Goal: Information Seeking & Learning: Learn about a topic

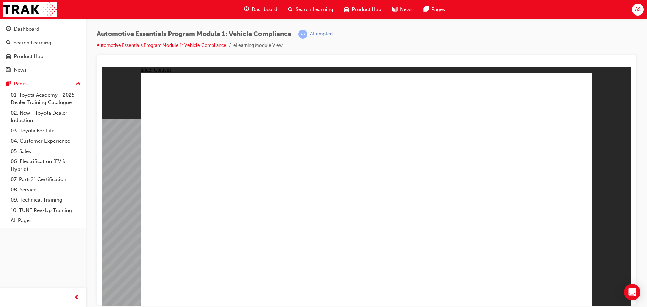
drag, startPoint x: 302, startPoint y: 194, endPoint x: 302, endPoint y: 198, distance: 4.4
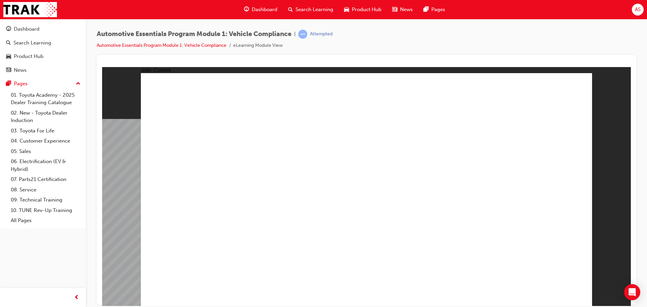
drag, startPoint x: 276, startPoint y: 188, endPoint x: 291, endPoint y: 199, distance: 18.5
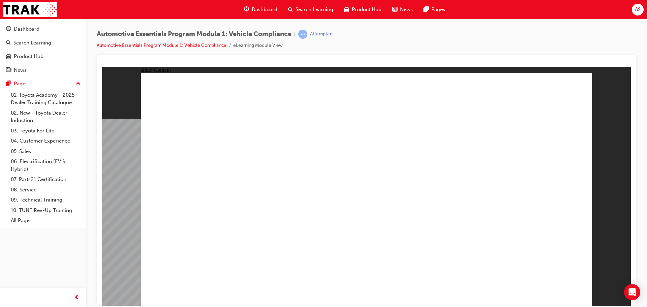
drag, startPoint x: 425, startPoint y: 257, endPoint x: 365, endPoint y: 253, distance: 60.4
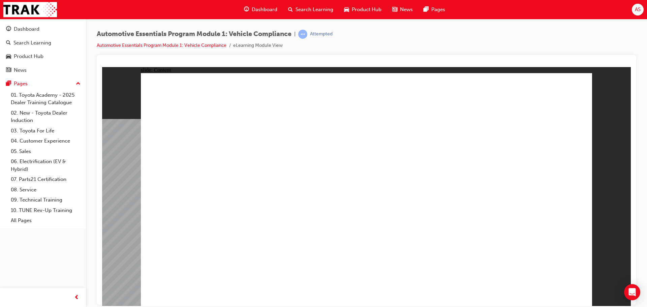
drag, startPoint x: 494, startPoint y: 240, endPoint x: 497, endPoint y: 239, distance: 3.5
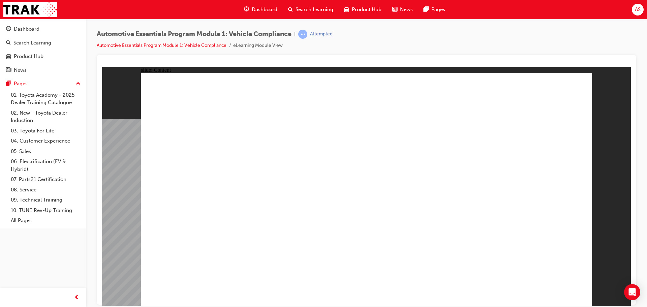
drag, startPoint x: 452, startPoint y: 126, endPoint x: 459, endPoint y: 123, distance: 8.0
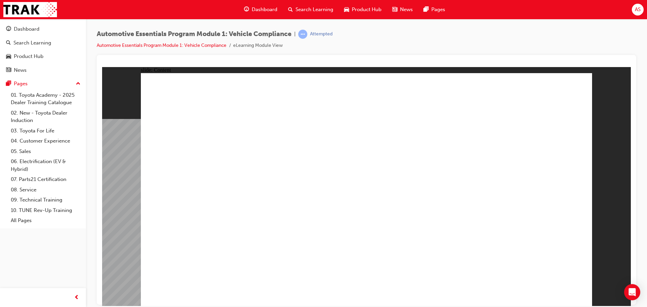
drag, startPoint x: 577, startPoint y: 83, endPoint x: 561, endPoint y: 92, distance: 17.5
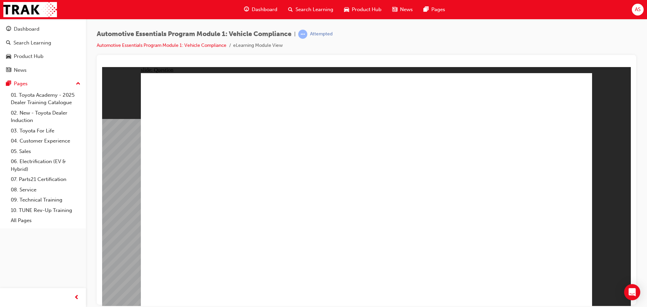
radio input "true"
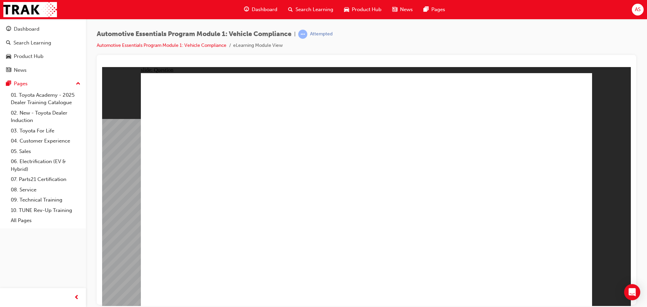
radio input "true"
drag, startPoint x: 374, startPoint y: 256, endPoint x: 374, endPoint y: 237, distance: 19.2
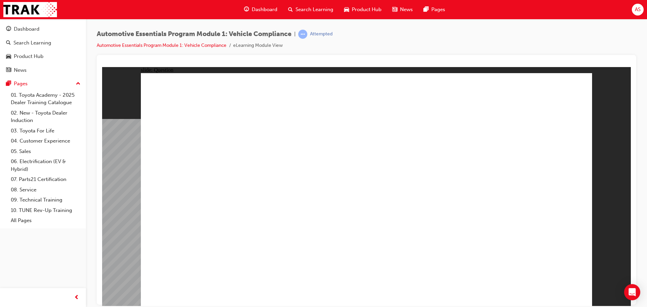
radio input "true"
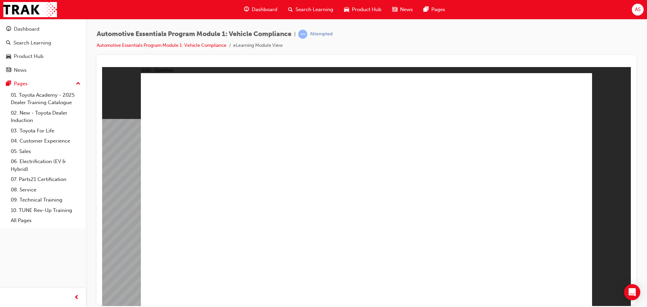
radio input "true"
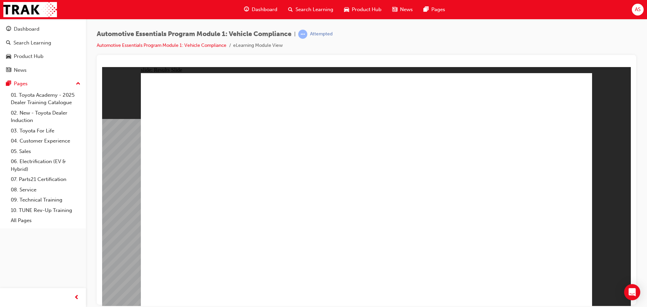
radio input "false"
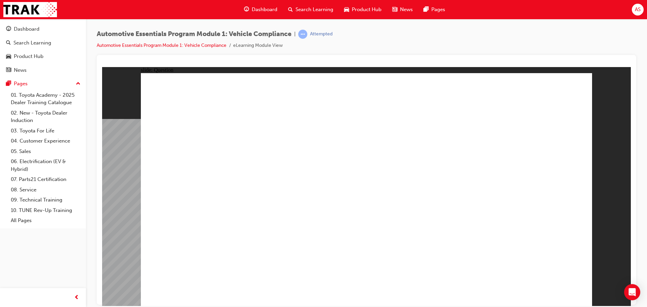
radio input "true"
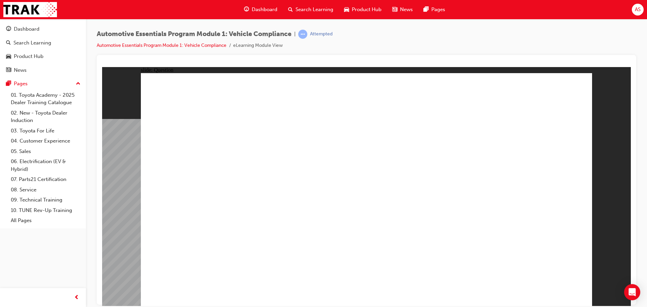
drag, startPoint x: 342, startPoint y: 223, endPoint x: 392, endPoint y: 233, distance: 51.4
radio input "true"
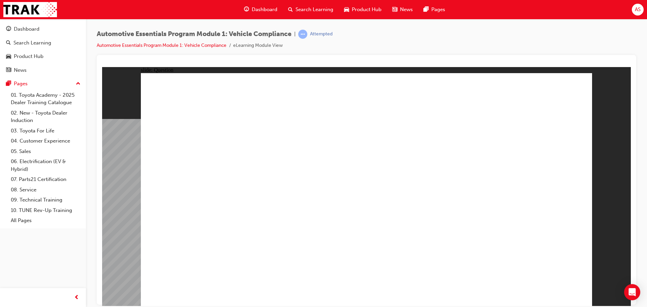
radio input "true"
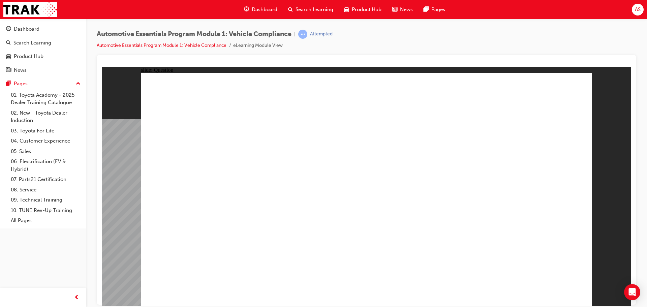
radio input "false"
radio input "true"
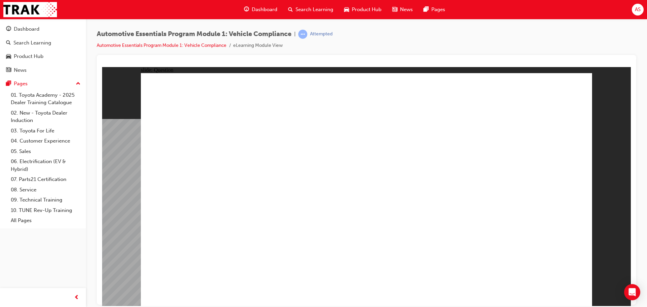
radio input "true"
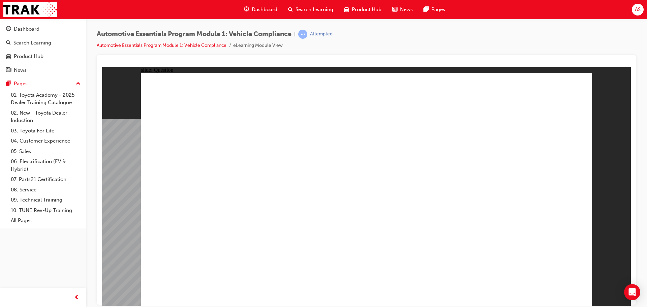
radio input "true"
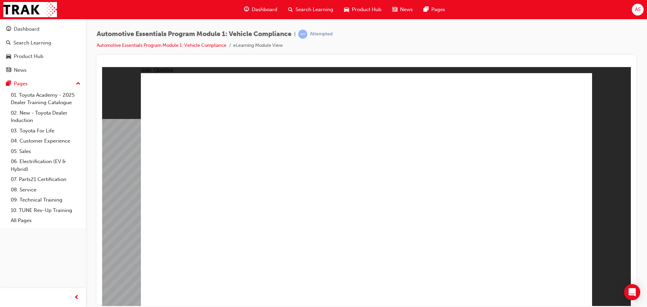
radio input "true"
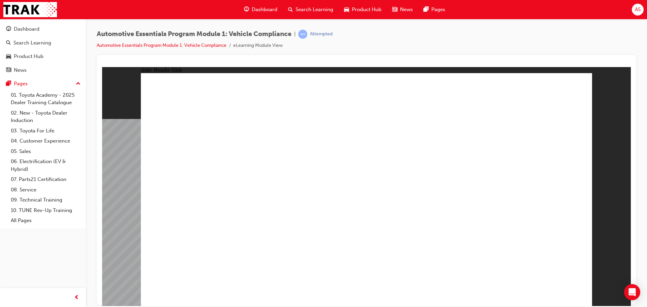
radio input "true"
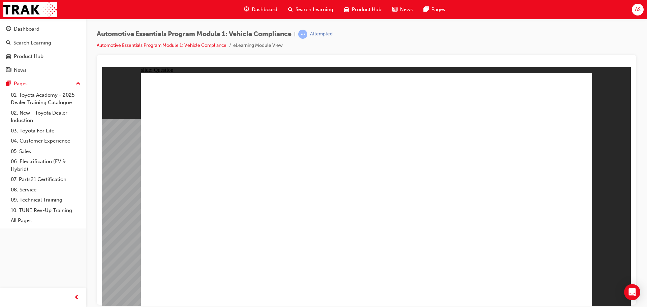
radio input "true"
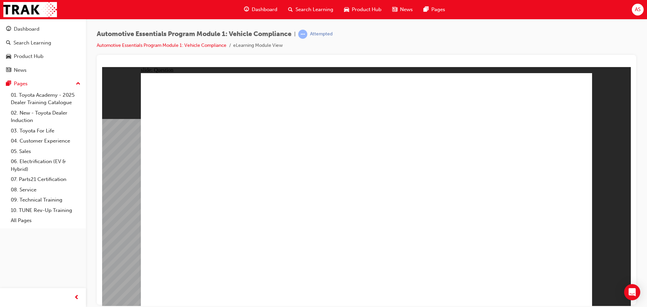
radio input "true"
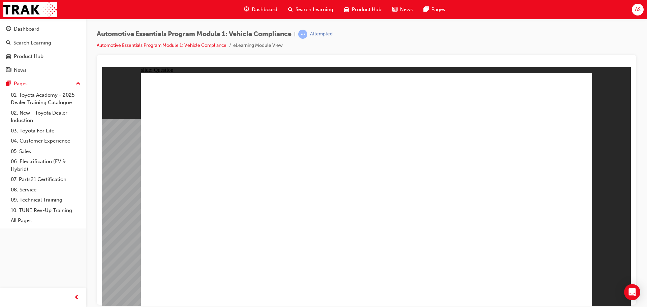
drag, startPoint x: 496, startPoint y: 177, endPoint x: 506, endPoint y: 207, distance: 31.1
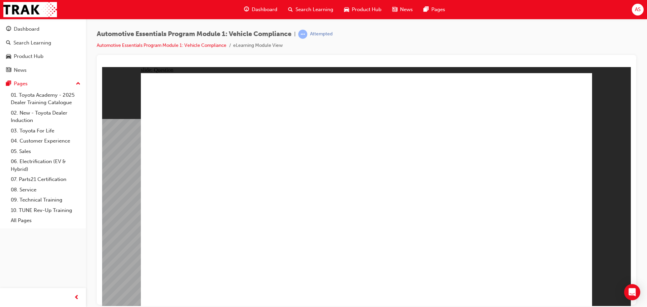
radio input "true"
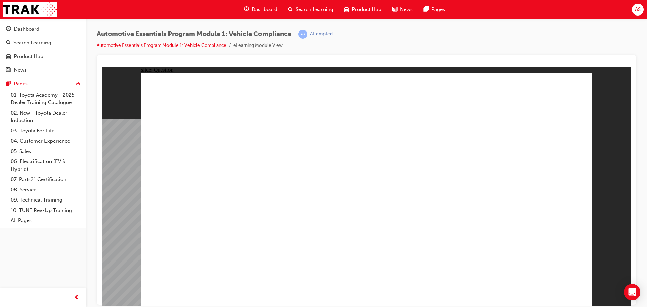
radio input "true"
drag, startPoint x: 380, startPoint y: 237, endPoint x: 379, endPoint y: 229, distance: 8.1
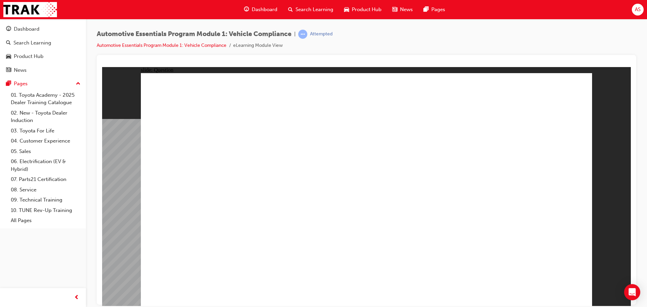
radio input "true"
drag, startPoint x: 377, startPoint y: 239, endPoint x: 367, endPoint y: 244, distance: 11.3
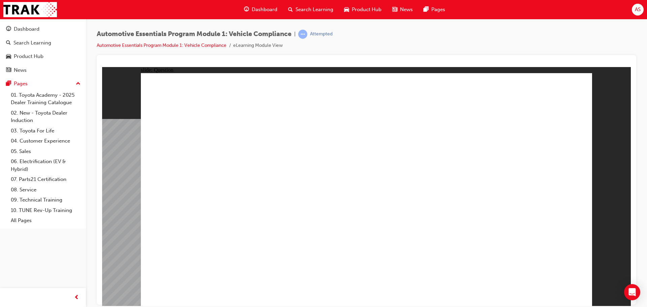
drag, startPoint x: 427, startPoint y: 163, endPoint x: 519, endPoint y: 188, distance: 94.5
radio input "true"
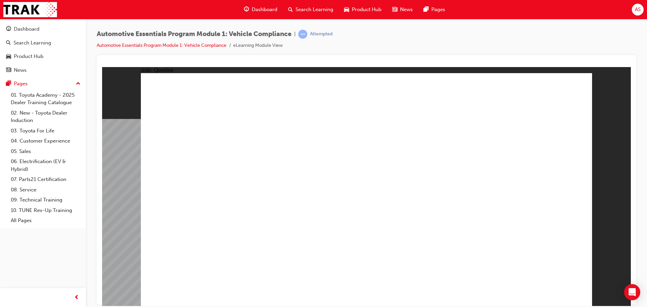
drag, startPoint x: 398, startPoint y: 267, endPoint x: 385, endPoint y: 276, distance: 16.1
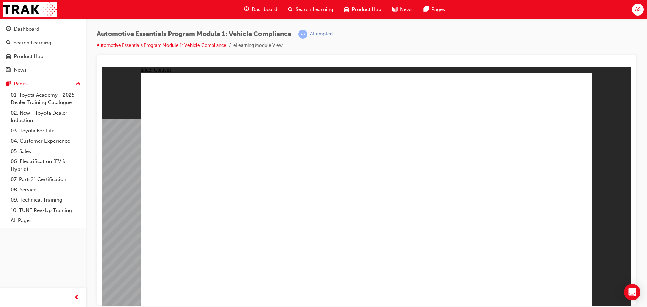
drag, startPoint x: 244, startPoint y: 181, endPoint x: 251, endPoint y: 185, distance: 8.2
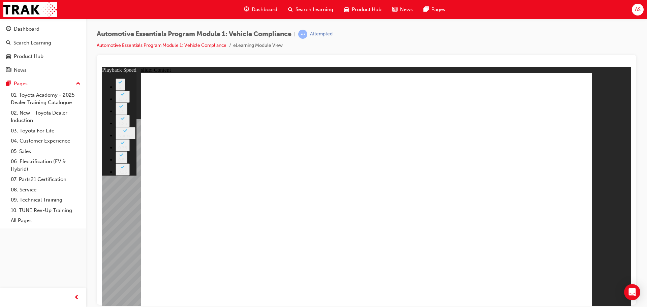
type input "35"
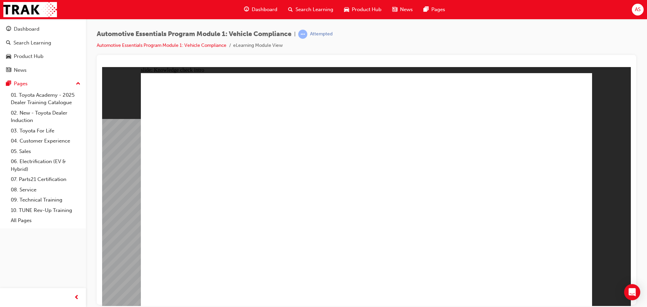
drag, startPoint x: 368, startPoint y: 160, endPoint x: 489, endPoint y: 247, distance: 149.2
radio input "true"
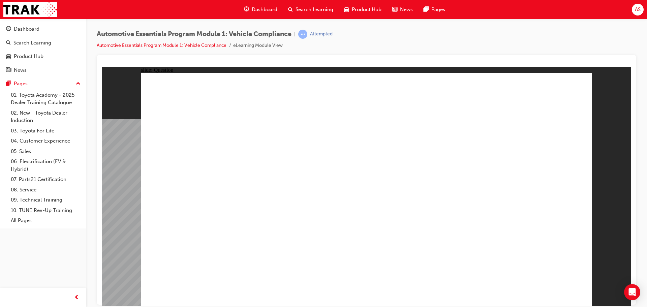
radio input "true"
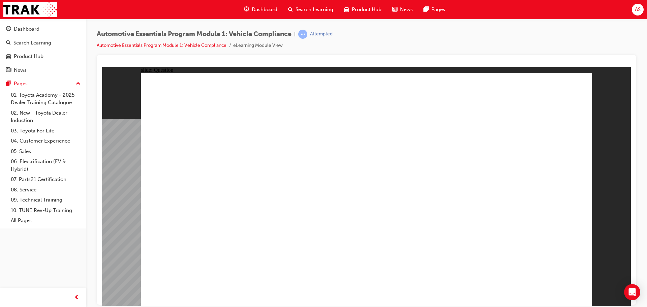
radio input "true"
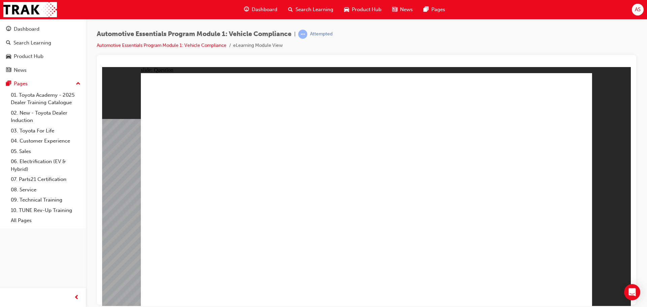
radio input "true"
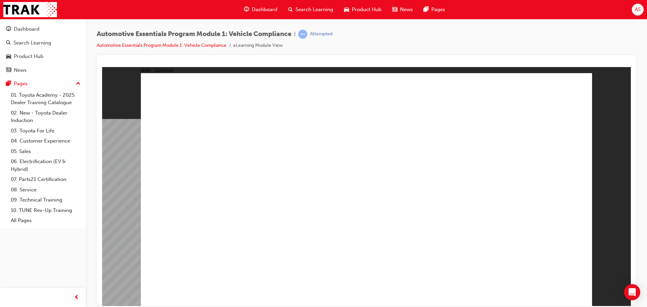
radio input "true"
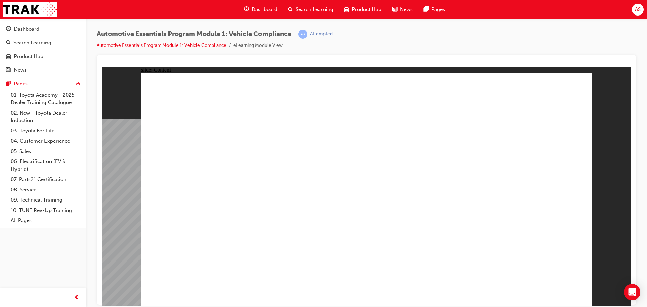
drag, startPoint x: 524, startPoint y: 100, endPoint x: 508, endPoint y: 110, distance: 18.4
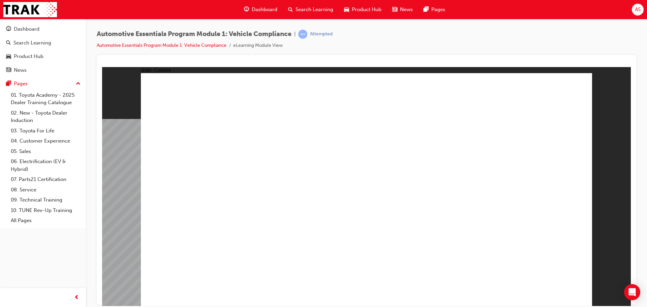
drag, startPoint x: 470, startPoint y: 114, endPoint x: 467, endPoint y: 118, distance: 4.5
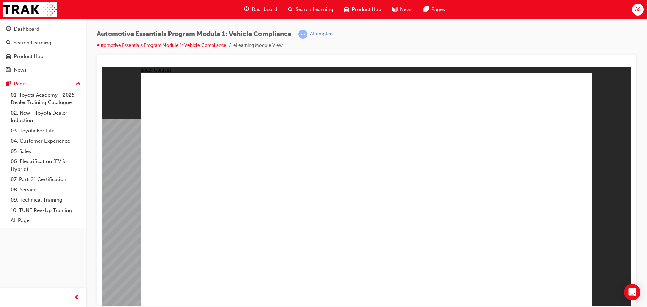
drag, startPoint x: 360, startPoint y: 222, endPoint x: 353, endPoint y: 221, distance: 6.8
drag, startPoint x: 262, startPoint y: 135, endPoint x: 254, endPoint y: 124, distance: 13.5
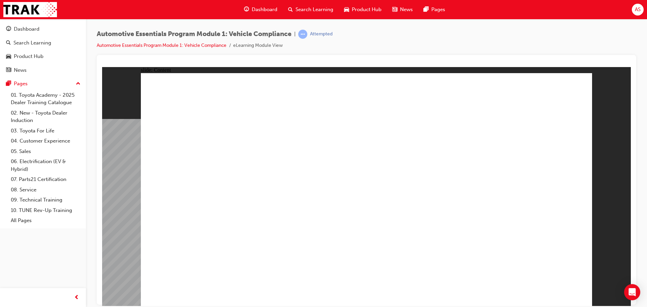
drag, startPoint x: 253, startPoint y: 122, endPoint x: 272, endPoint y: 126, distance: 19.0
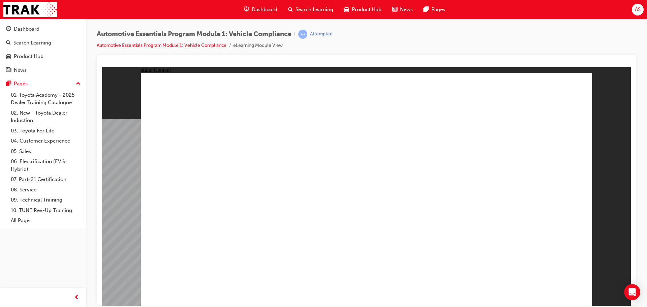
drag, startPoint x: 503, startPoint y: 174, endPoint x: 496, endPoint y: 178, distance: 8.0
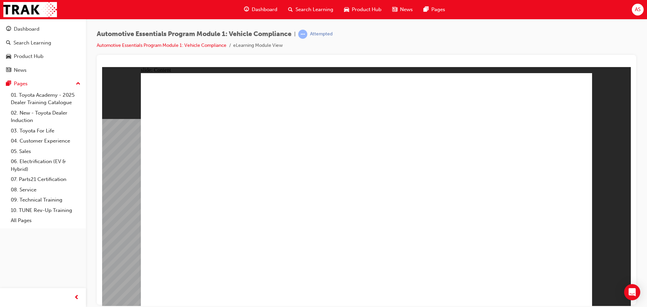
drag, startPoint x: 563, startPoint y: 95, endPoint x: 570, endPoint y: 95, distance: 6.7
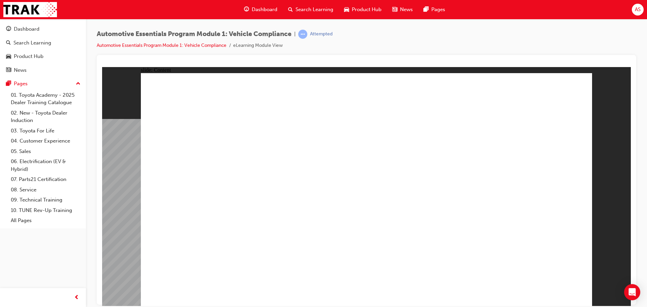
drag, startPoint x: 188, startPoint y: 215, endPoint x: 192, endPoint y: 221, distance: 7.2
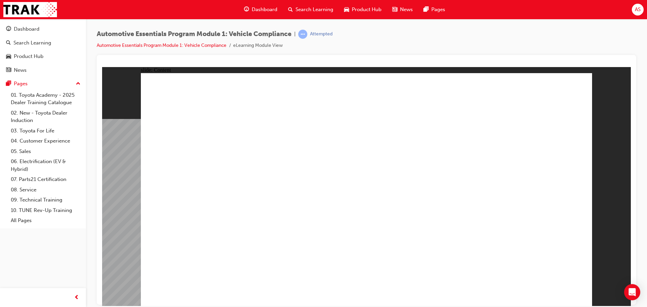
drag, startPoint x: 533, startPoint y: 275, endPoint x: 537, endPoint y: 285, distance: 10.9
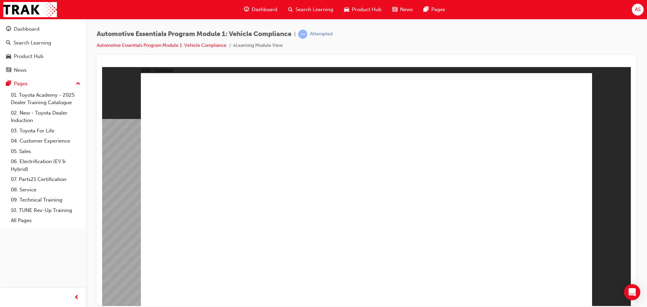
radio input "true"
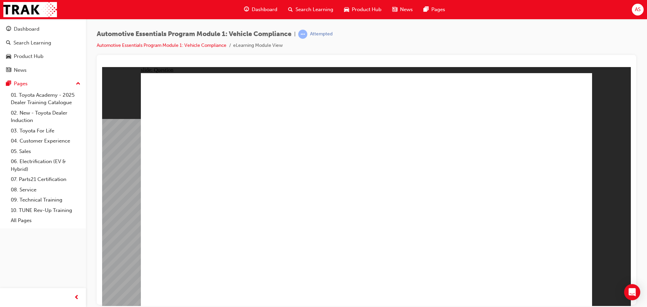
drag, startPoint x: 537, startPoint y: 284, endPoint x: 561, endPoint y: 290, distance: 23.9
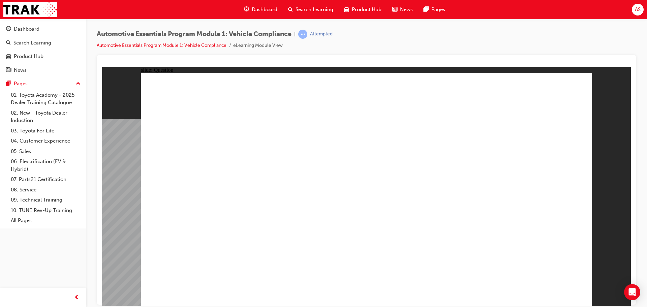
radio input "true"
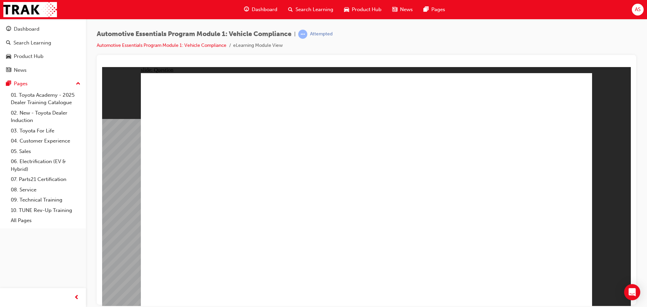
drag, startPoint x: 553, startPoint y: 283, endPoint x: 557, endPoint y: 291, distance: 10.0
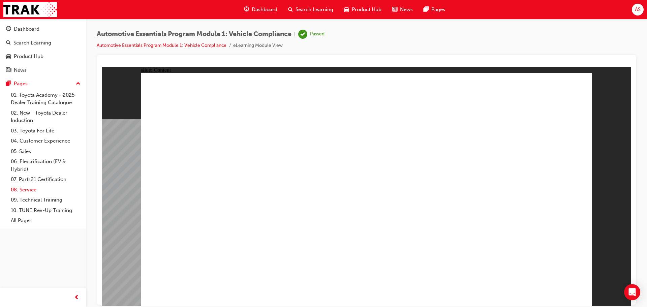
drag, startPoint x: 18, startPoint y: 186, endPoint x: 23, endPoint y: 192, distance: 7.9
click at [18, 186] on link "08. Service" at bounding box center [45, 190] width 75 height 10
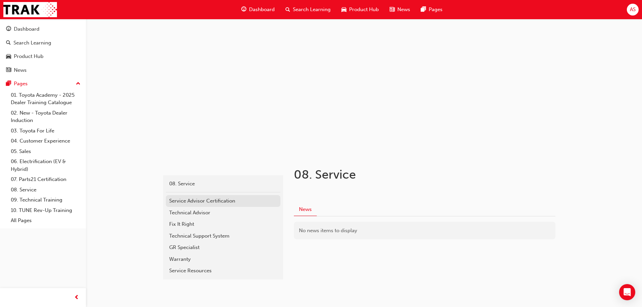
click at [233, 206] on link "Service Advisor Certification" at bounding box center [223, 201] width 115 height 12
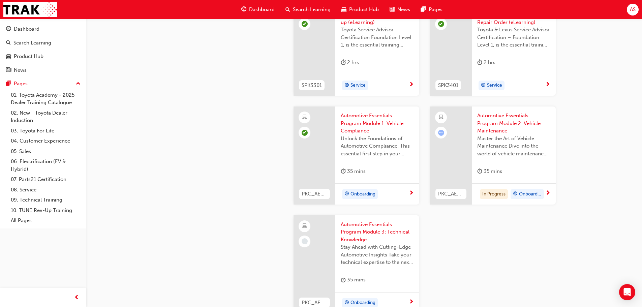
scroll to position [1045, 0]
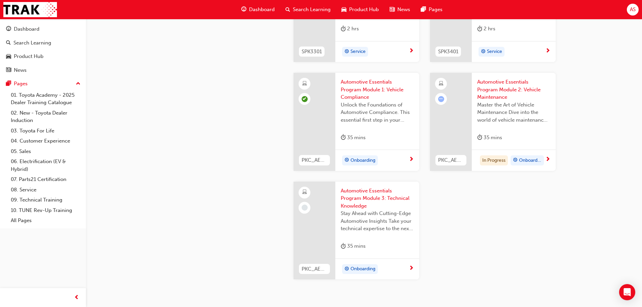
click at [372, 195] on span "Automotive Essentials Program Module 3: Technical Knowledge" at bounding box center [377, 198] width 73 height 23
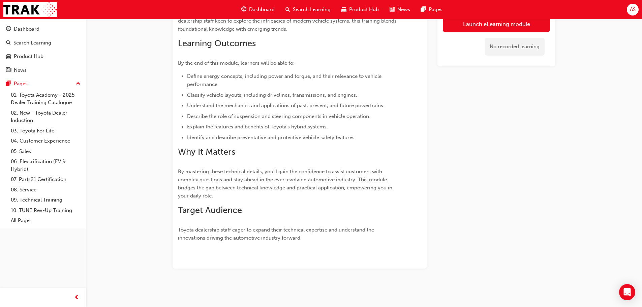
scroll to position [3, 0]
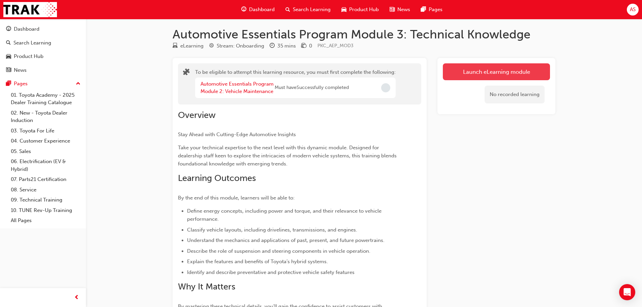
click at [476, 68] on button "Launch eLearning module" at bounding box center [496, 71] width 107 height 17
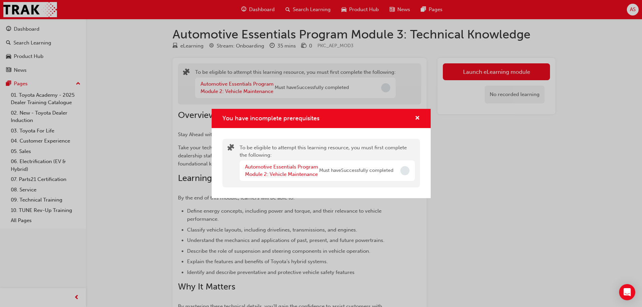
scroll to position [36, 0]
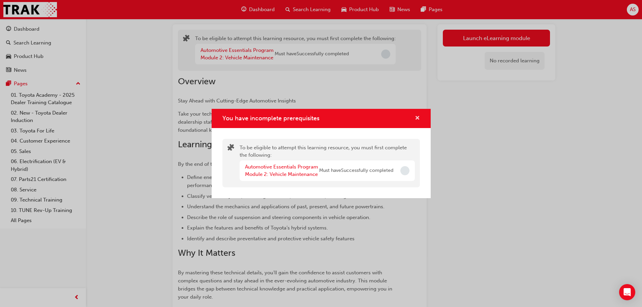
click at [415, 120] on span "cross-icon" at bounding box center [417, 119] width 5 height 6
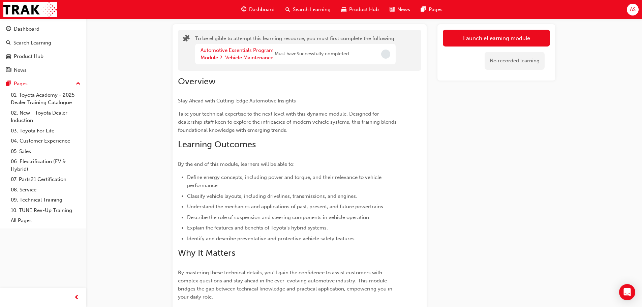
click at [266, 9] on span "Dashboard" at bounding box center [262, 10] width 26 height 8
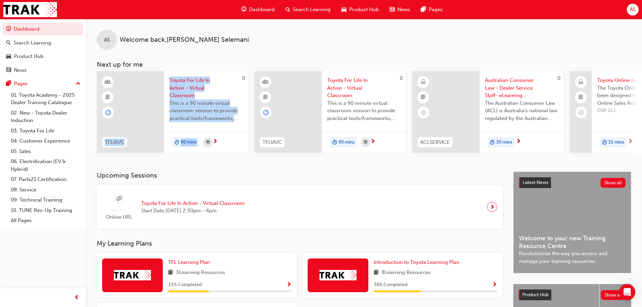
drag, startPoint x: 158, startPoint y: 155, endPoint x: 249, endPoint y: 159, distance: 91.1
click at [233, 155] on div "0 TFLIAVC Toyota For Life In Action - Virtual Classroom This is a 90 minute vir…" at bounding box center [369, 113] width 545 height 84
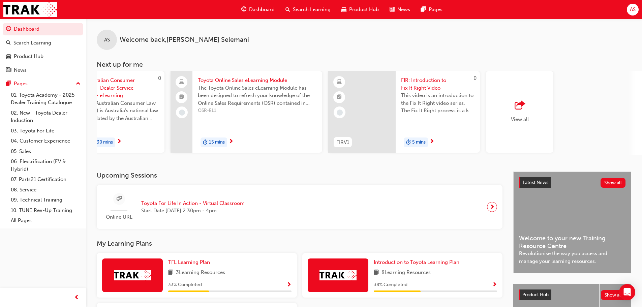
scroll to position [0, 400]
click at [406, 166] on div "AS Welcome back , [PERSON_NAME] Next up for me 0 TFLIAVC Toyota For Life In Act…" at bounding box center [364, 95] width 556 height 153
click at [307, 36] on div "AS Welcome back , [PERSON_NAME]" at bounding box center [364, 34] width 556 height 31
click at [362, 9] on span "Product Hub" at bounding box center [364, 10] width 30 height 8
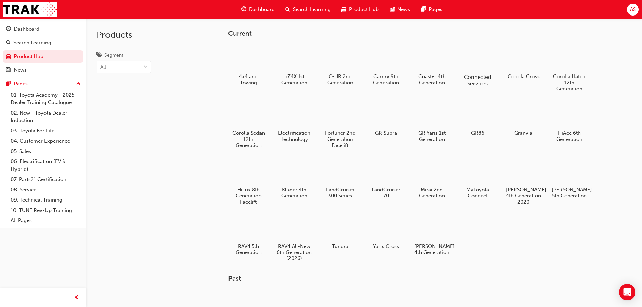
click at [482, 80] on h5 "Connected Services" at bounding box center [477, 80] width 37 height 13
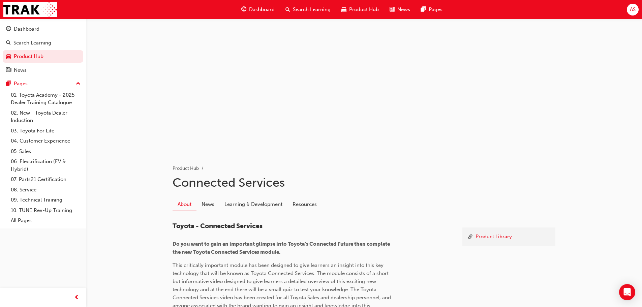
click at [353, 12] on span "Product Hub" at bounding box center [364, 10] width 30 height 8
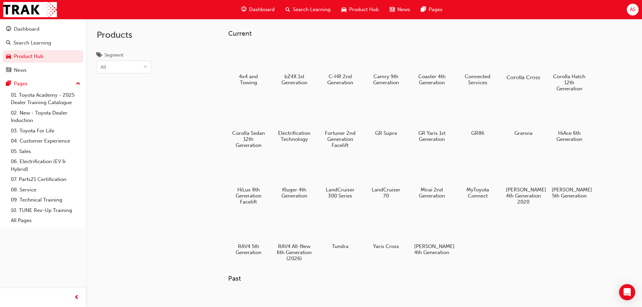
click at [530, 68] on div at bounding box center [522, 57] width 37 height 27
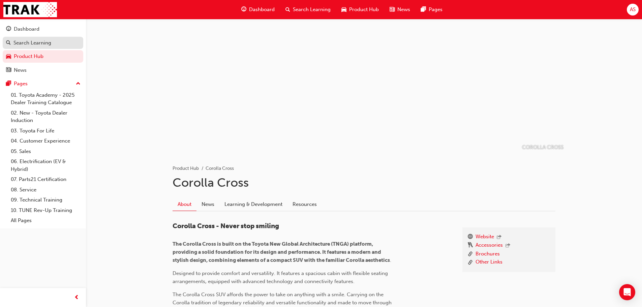
click at [40, 40] on div "Search Learning" at bounding box center [32, 43] width 38 height 8
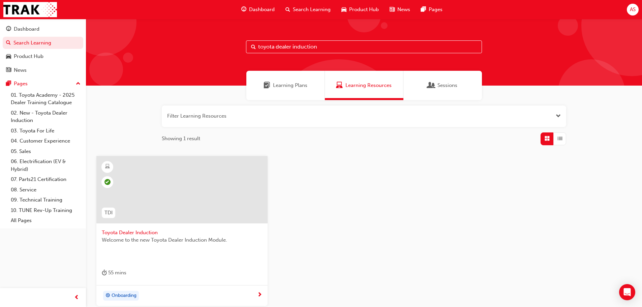
scroll to position [64, 0]
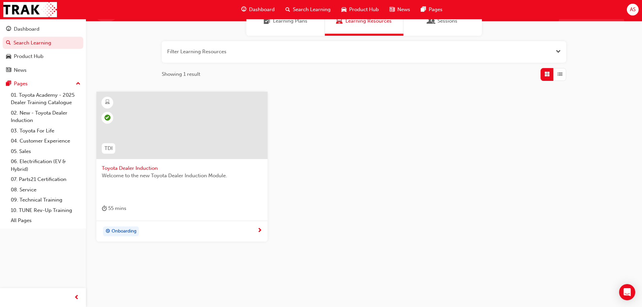
click at [218, 170] on span "Toyota Dealer Induction" at bounding box center [182, 168] width 160 height 8
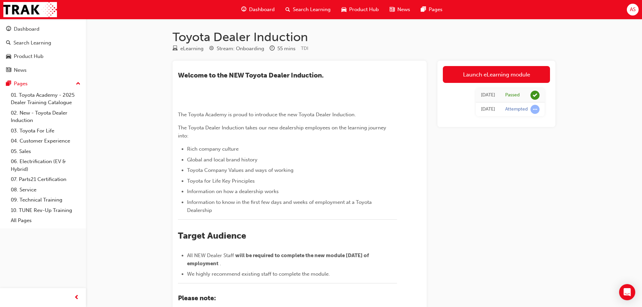
scroll to position [101, 0]
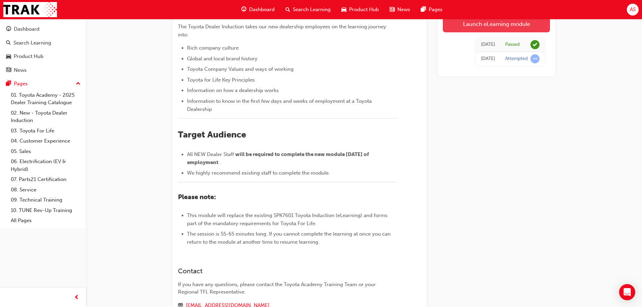
click at [468, 27] on link "Launch eLearning module" at bounding box center [496, 24] width 107 height 17
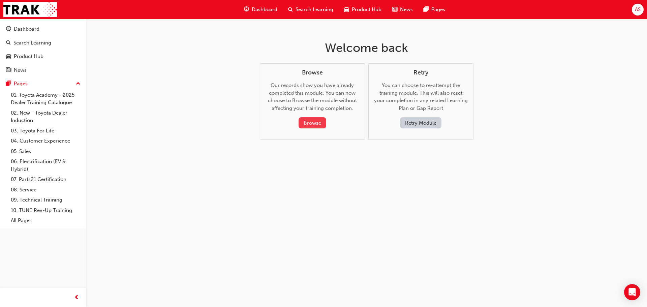
click at [309, 121] on button "Browse" at bounding box center [313, 122] width 28 height 11
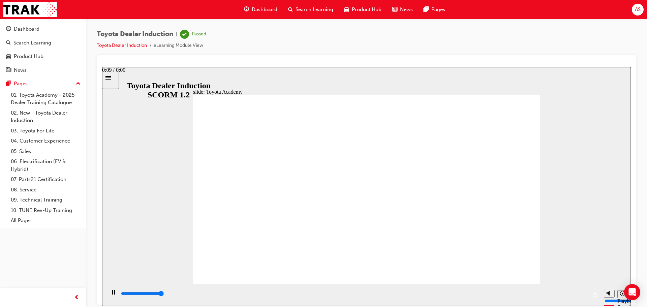
click at [580, 292] on div "playback controls" at bounding box center [353, 293] width 467 height 7
click at [549, 297] on div "playback controls" at bounding box center [353, 293] width 467 height 7
drag, startPoint x: 367, startPoint y: 186, endPoint x: 386, endPoint y: 190, distance: 19.0
click at [279, 288] on div "playback controls" at bounding box center [352, 295] width 495 height 22
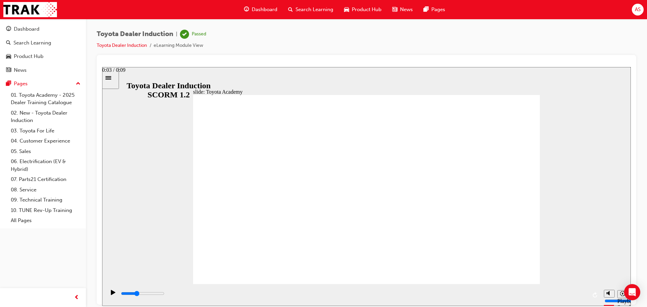
click at [280, 297] on div "playback controls" at bounding box center [353, 293] width 467 height 7
drag, startPoint x: 280, startPoint y: 295, endPoint x: 399, endPoint y: 293, distance: 118.6
click at [398, 293] on div "playback controls" at bounding box center [353, 293] width 467 height 7
click at [400, 292] on div "playback controls" at bounding box center [353, 293] width 467 height 7
click at [164, 297] on div "playback controls" at bounding box center [353, 293] width 467 height 7
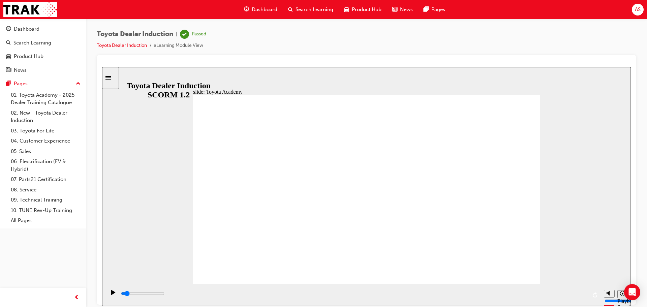
drag, startPoint x: 164, startPoint y: 292, endPoint x: 107, endPoint y: 302, distance: 58.1
click at [108, 302] on div "playback controls" at bounding box center [352, 295] width 495 height 22
click at [109, 295] on div "Play (Ctrl+Alt+P)" at bounding box center [112, 294] width 11 height 11
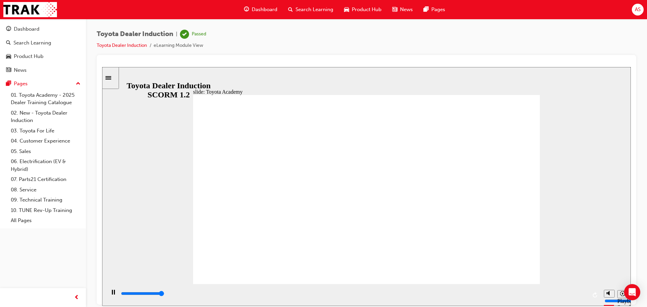
type input "9900"
click at [139, 44] on link "Toyota Dealer Induction" at bounding box center [122, 45] width 50 height 6
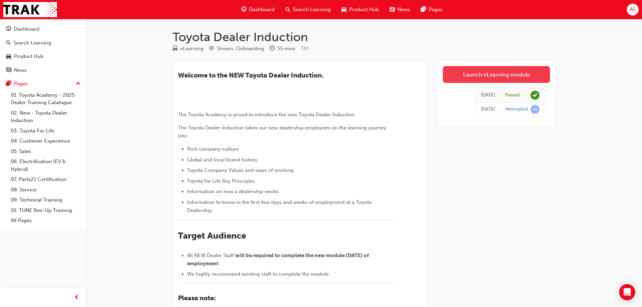
click at [501, 75] on link "Launch eLearning module" at bounding box center [496, 74] width 107 height 17
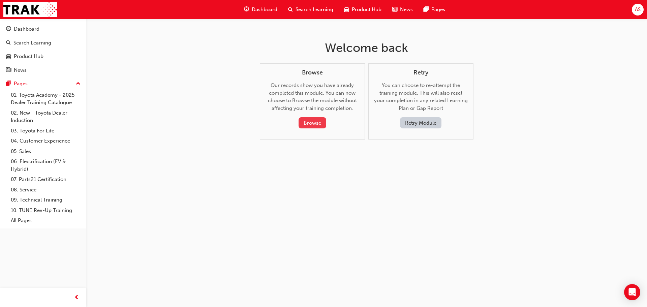
click at [306, 121] on button "Browse" at bounding box center [313, 122] width 28 height 11
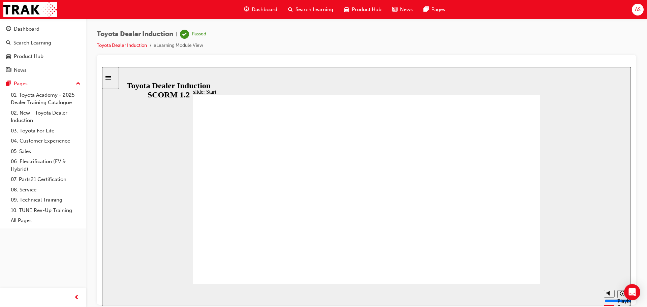
drag, startPoint x: 463, startPoint y: 193, endPoint x: 434, endPoint y: 199, distance: 29.2
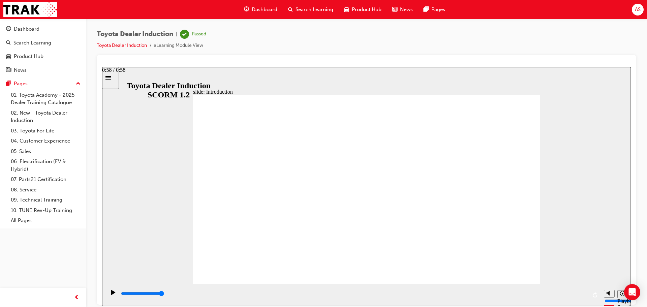
click at [164, 294] on input "slide progress" at bounding box center [142, 292] width 43 height 5
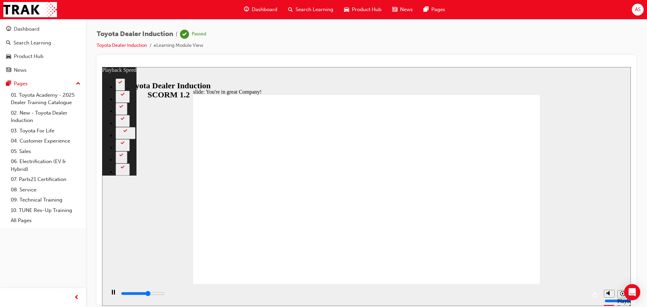
type input "4900"
type input "0"
type input "5100"
type input "1"
type input "5400"
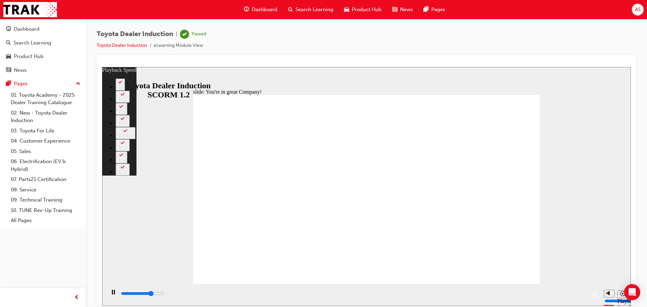
type input "1"
type input "5600"
type input "1"
type input "5900"
type input "1"
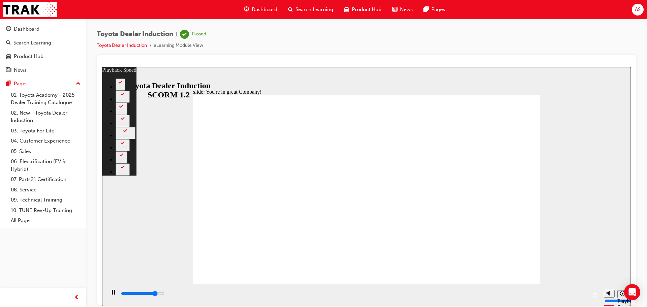
type input "6200"
type input "2"
type input "6500"
type input "2"
type input "6700"
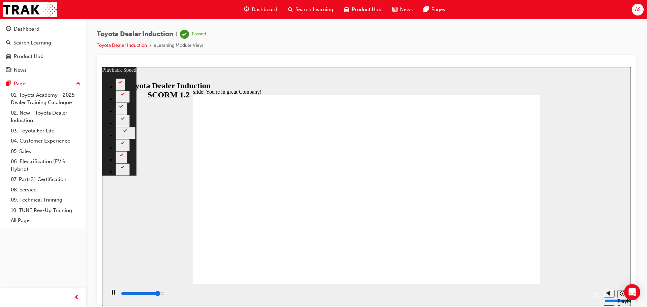
type input "2"
type input "7000"
type input "2"
type input "7200"
type input "3"
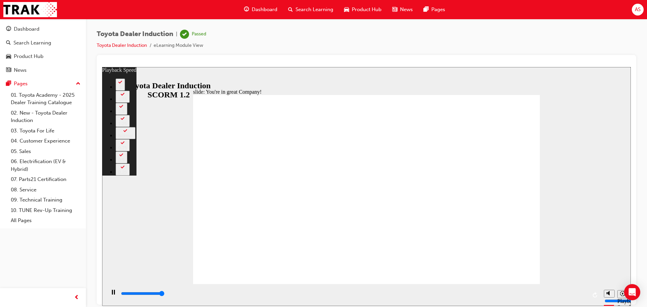
type input "7500"
type input "3"
type input "7500"
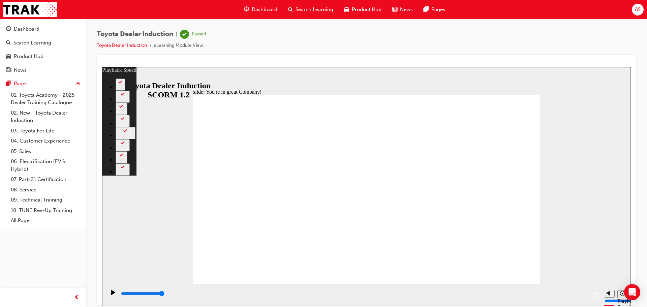
drag, startPoint x: 361, startPoint y: 189, endPoint x: 331, endPoint y: 237, distance: 57.1
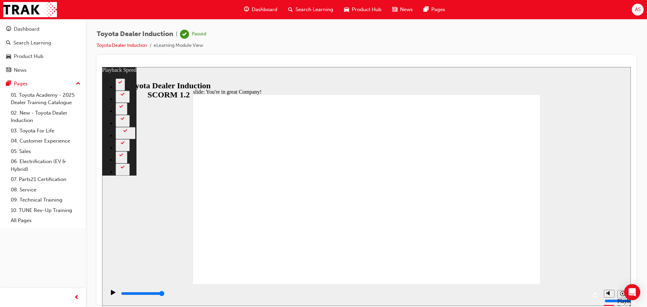
type input "156"
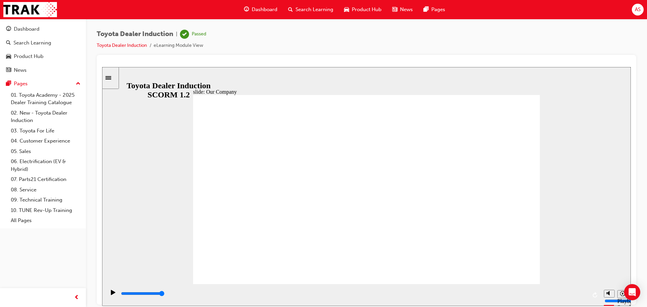
drag, startPoint x: 511, startPoint y: 268, endPoint x: 529, endPoint y: 279, distance: 21.2
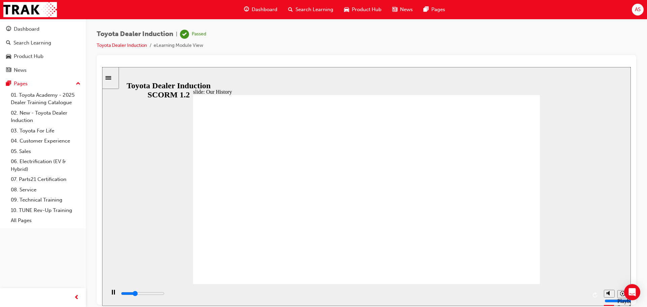
drag, startPoint x: 270, startPoint y: 245, endPoint x: 580, endPoint y: 237, distance: 309.8
drag, startPoint x: 400, startPoint y: 297, endPoint x: 565, endPoint y: 280, distance: 166.6
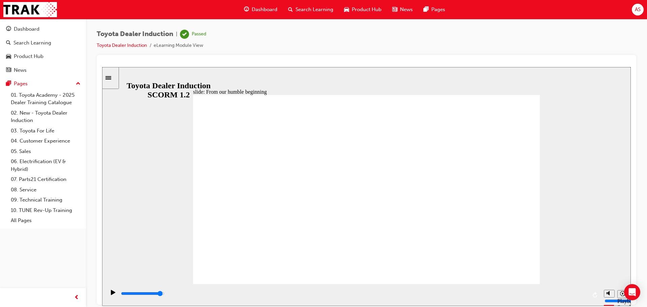
click at [565, 280] on div "slide: From our humble beginning Rectangle 1 From our humble beginning in [GEOG…" at bounding box center [366, 186] width 529 height 239
click at [564, 293] on div "playback controls" at bounding box center [353, 293] width 467 height 7
click at [569, 297] on div "playback controls" at bounding box center [353, 293] width 467 height 7
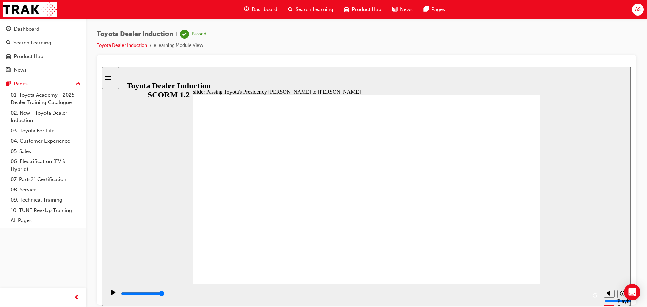
drag, startPoint x: 360, startPoint y: 154, endPoint x: 353, endPoint y: 159, distance: 8.6
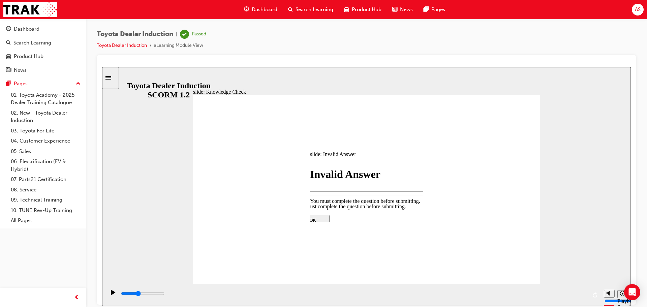
type input "1900"
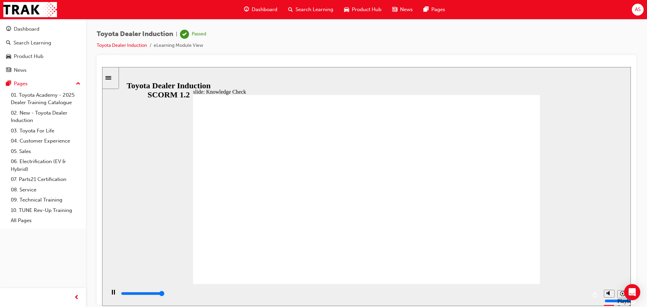
type input "5000"
radio input "true"
drag, startPoint x: 330, startPoint y: 208, endPoint x: 532, endPoint y: 100, distance: 229.3
type input "2200"
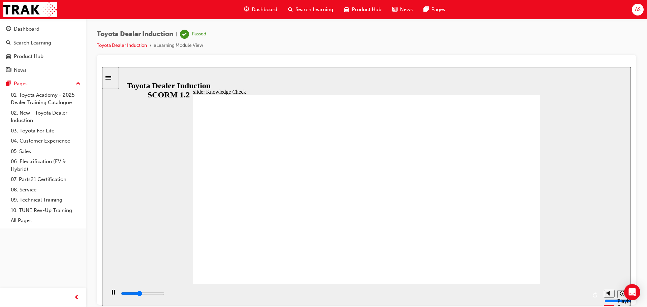
radio input "true"
drag, startPoint x: 557, startPoint y: 309, endPoint x: 581, endPoint y: 296, distance: 27.4
click at [581, 296] on div "playback controls" at bounding box center [353, 293] width 467 height 7
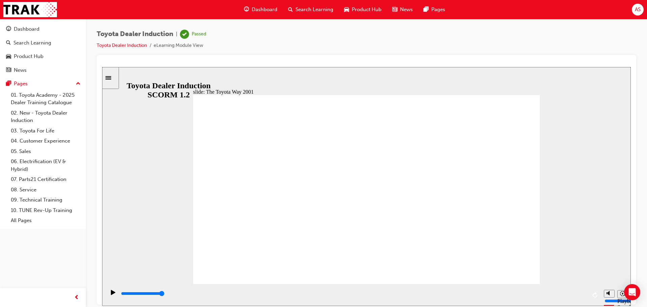
drag, startPoint x: 474, startPoint y: 290, endPoint x: 562, endPoint y: 305, distance: 89.2
click at [562, 305] on div "playback controls" at bounding box center [352, 295] width 495 height 22
click at [564, 297] on div "playback controls" at bounding box center [353, 293] width 467 height 7
drag, startPoint x: 258, startPoint y: 200, endPoint x: 261, endPoint y: 204, distance: 5.3
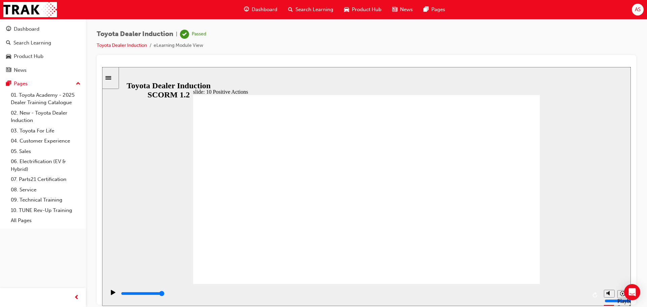
drag, startPoint x: 336, startPoint y: 268, endPoint x: 336, endPoint y: 272, distance: 4.1
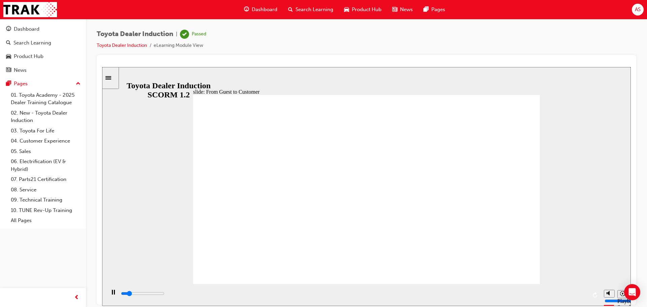
click at [571, 297] on div "playback controls" at bounding box center [353, 293] width 467 height 7
type input "10700"
